Goal: Navigation & Orientation: Find specific page/section

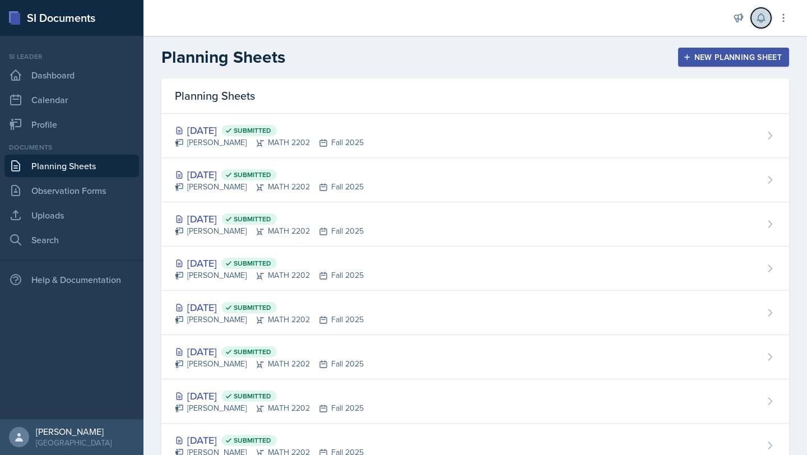
click at [764, 22] on icon at bounding box center [761, 17] width 11 height 11
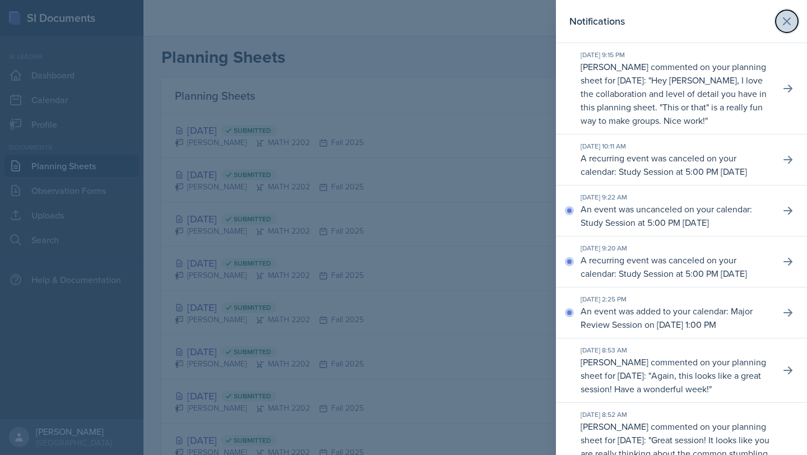
click at [798, 20] on button at bounding box center [787, 21] width 22 height 22
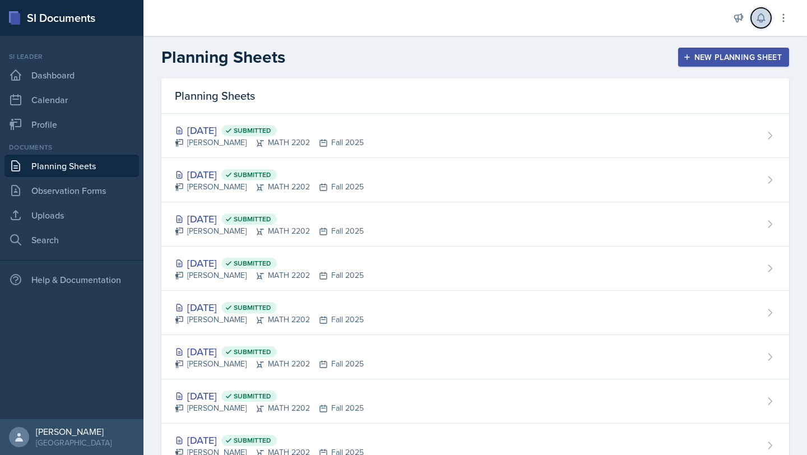
click at [764, 21] on icon at bounding box center [761, 17] width 11 height 11
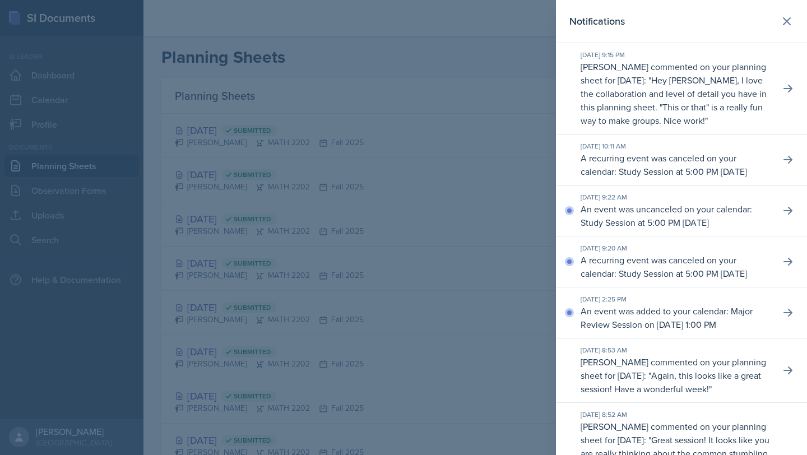
click at [806, 24] on header "Notifications" at bounding box center [681, 21] width 251 height 43
click at [797, 24] on button at bounding box center [787, 21] width 22 height 22
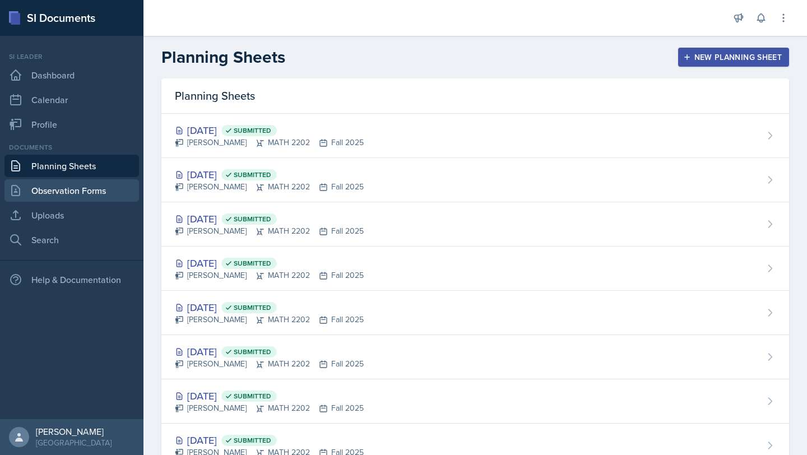
click at [80, 193] on link "Observation Forms" at bounding box center [71, 190] width 135 height 22
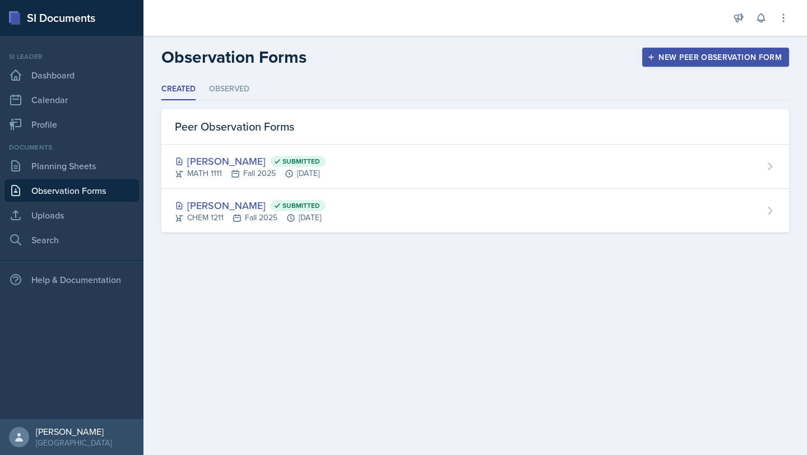
click at [63, 154] on div "Documents Planning Sheets Observation Forms Uploads Search" at bounding box center [71, 196] width 135 height 109
click at [49, 132] on link "Profile" at bounding box center [71, 124] width 135 height 22
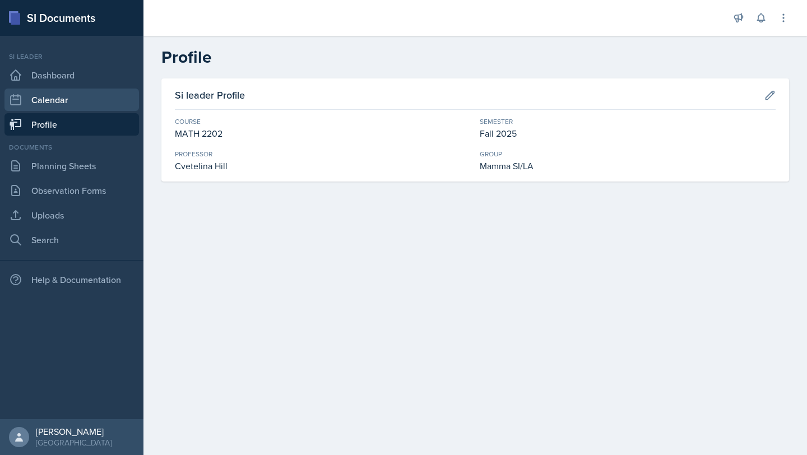
click at [49, 108] on link "Calendar" at bounding box center [71, 100] width 135 height 22
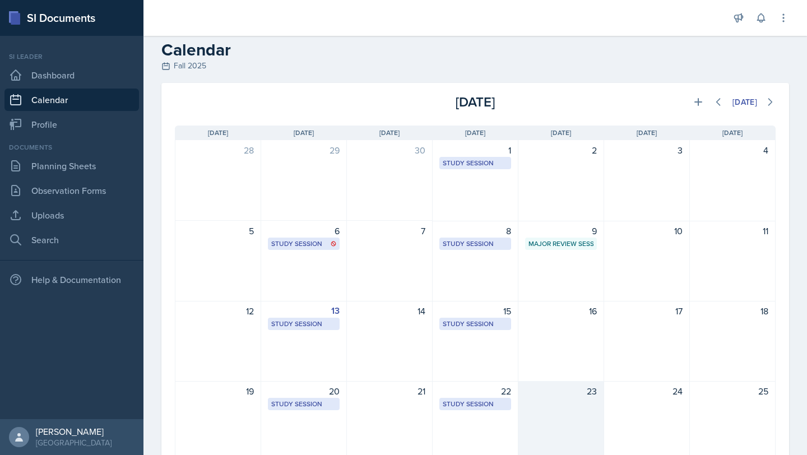
scroll to position [6, 0]
